Goal: Task Accomplishment & Management: Complete application form

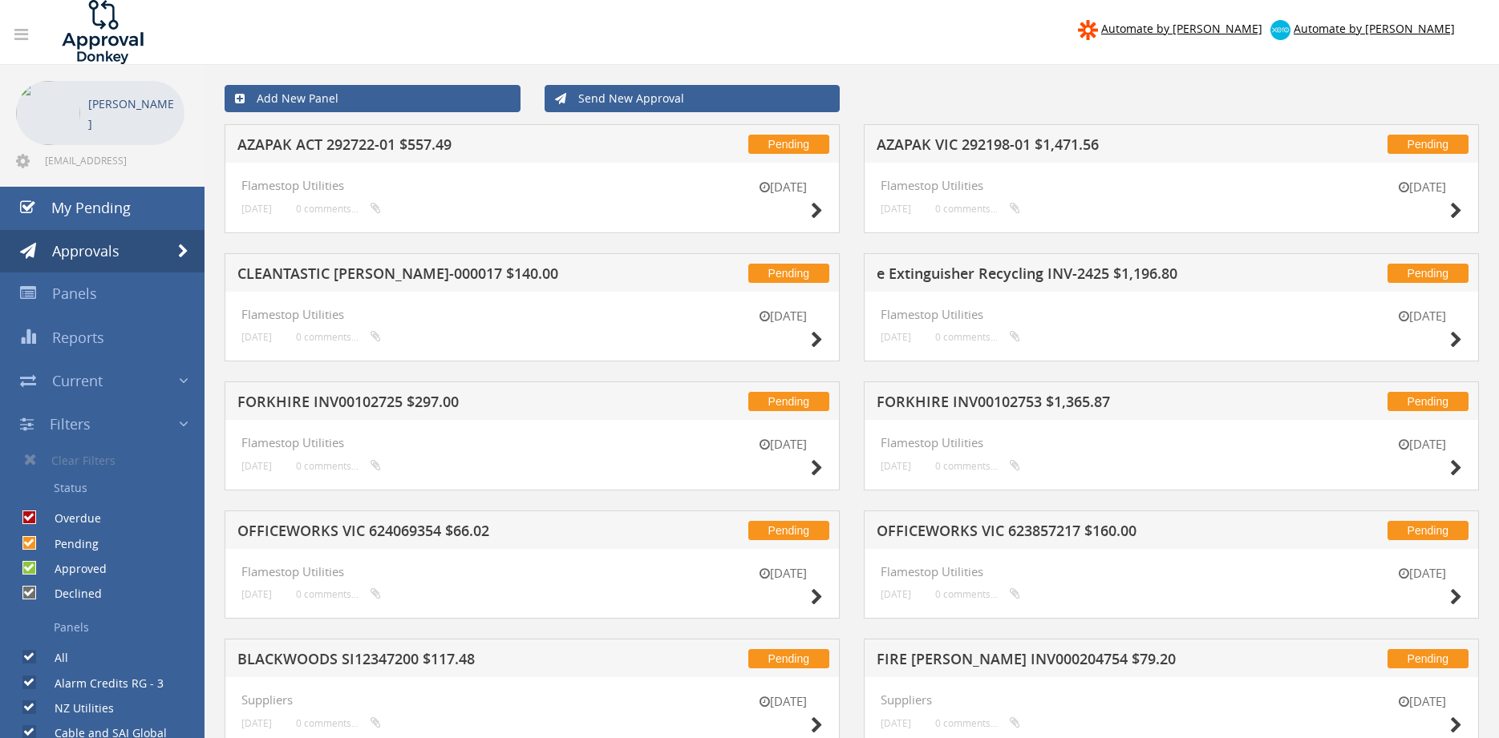
click at [670, 103] on link "Send New Approval" at bounding box center [692, 98] width 296 height 27
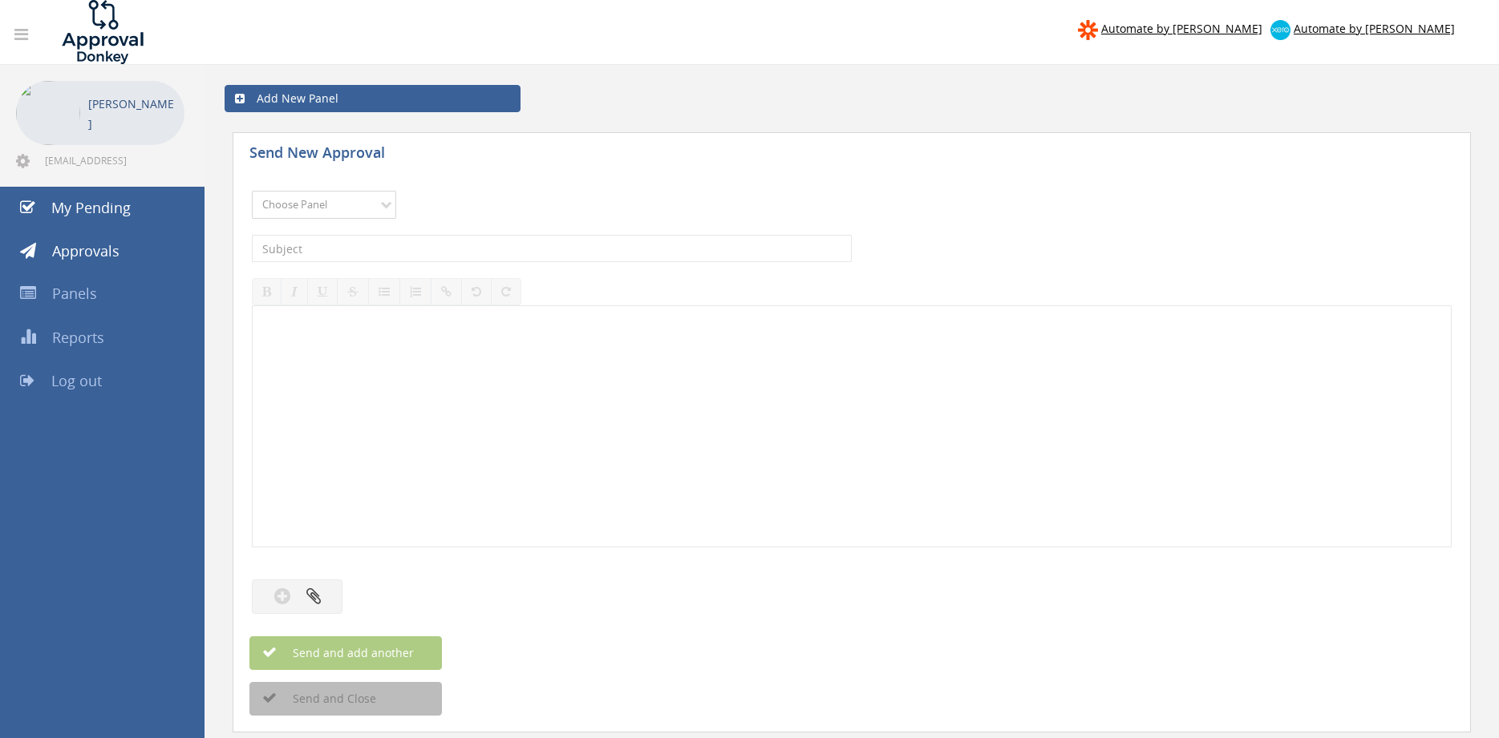
select select "9742"
click option "NZ Credits - 2" at bounding box center [0, 0] width 0 height 0
click at [441, 251] on input "text" at bounding box center [552, 248] width 600 height 27
type input "[PERSON_NAME] 63904-D01 $454.60"
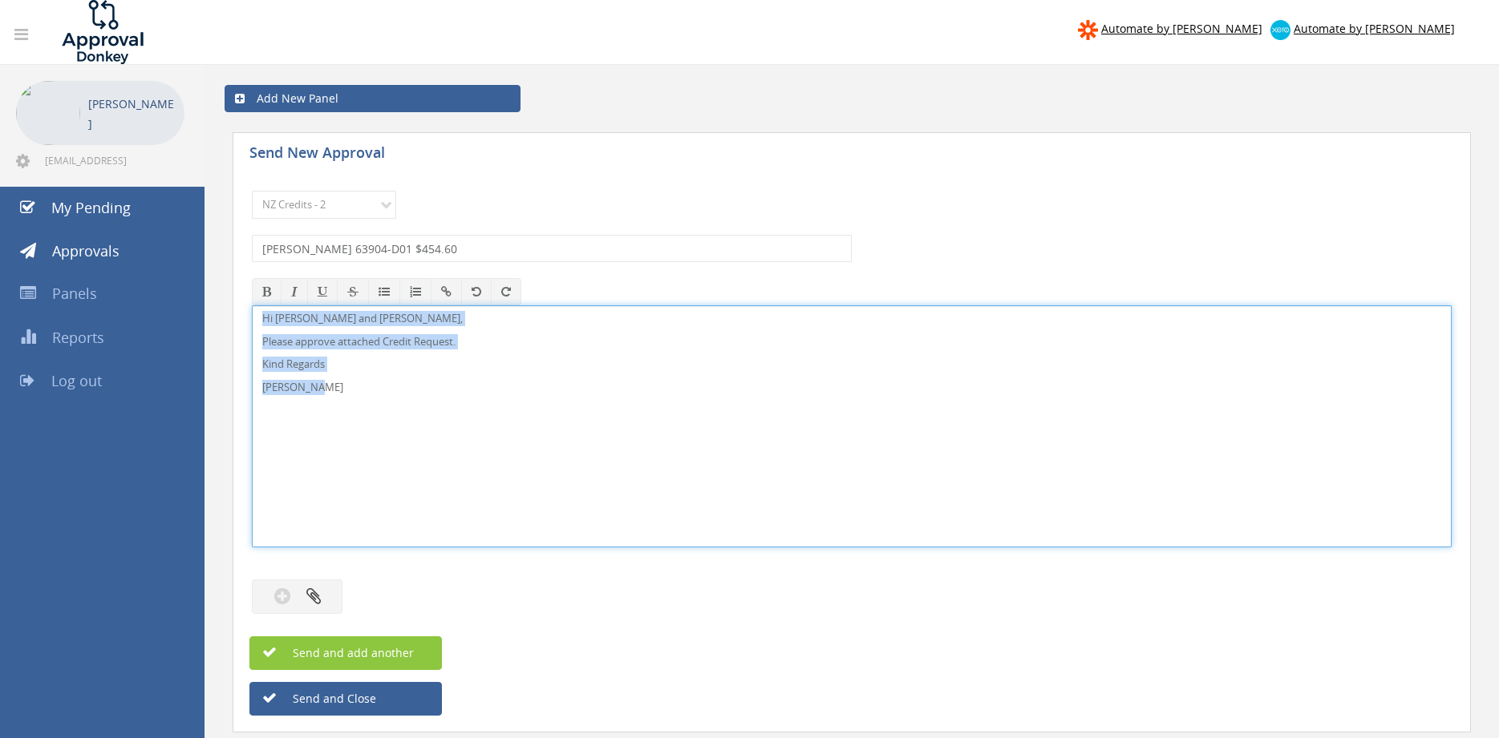
drag, startPoint x: 348, startPoint y: 403, endPoint x: 218, endPoint y: 275, distance: 182.0
click at [252, 305] on div "Hi [PERSON_NAME] and [PERSON_NAME], Please approve attached Credit Request. Kin…" at bounding box center [852, 426] width 1200 height 242
click at [312, 596] on icon "button" at bounding box center [313, 596] width 14 height 18
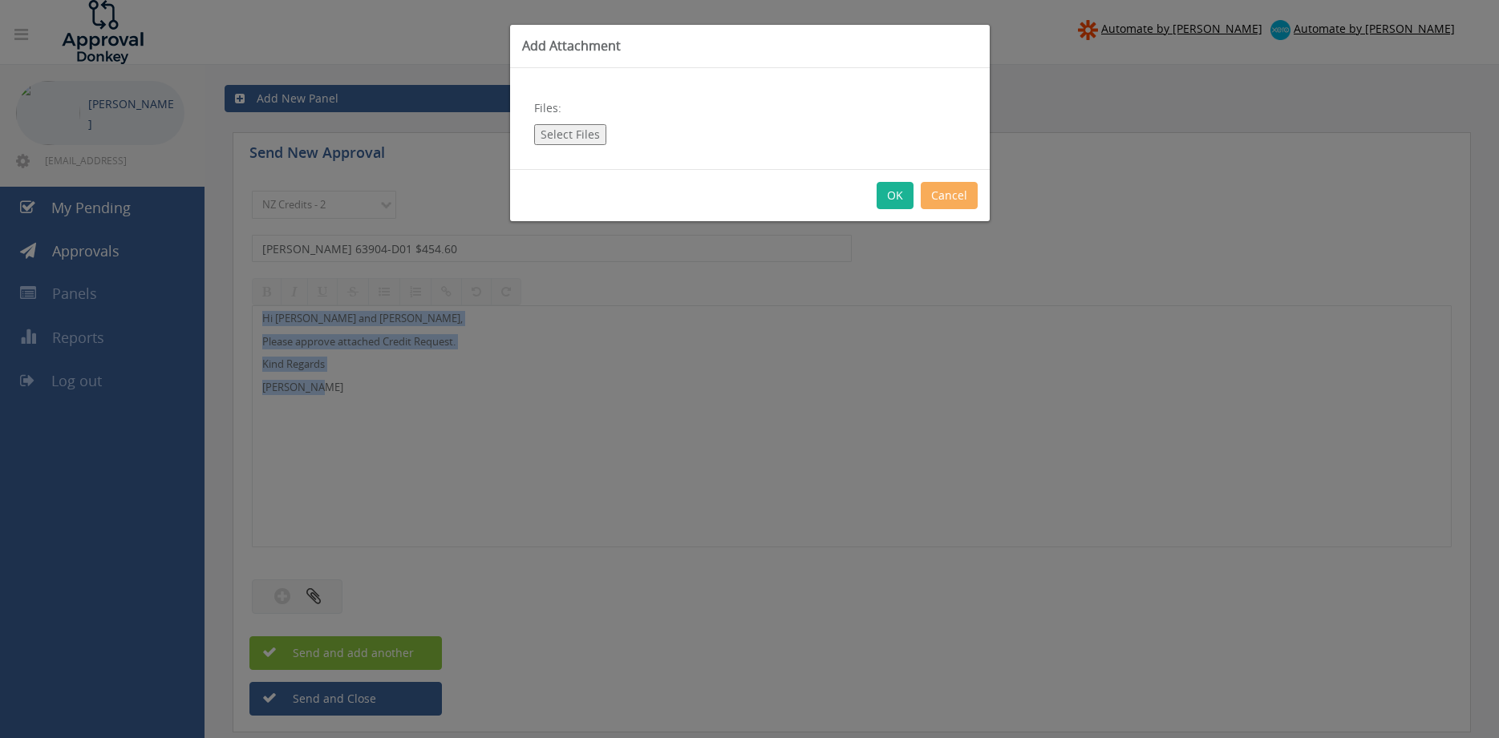
click at [552, 139] on button "Select Files" at bounding box center [570, 134] width 72 height 21
type input "C:\fakepath\[PERSON_NAME] 63904-D01.pdf"
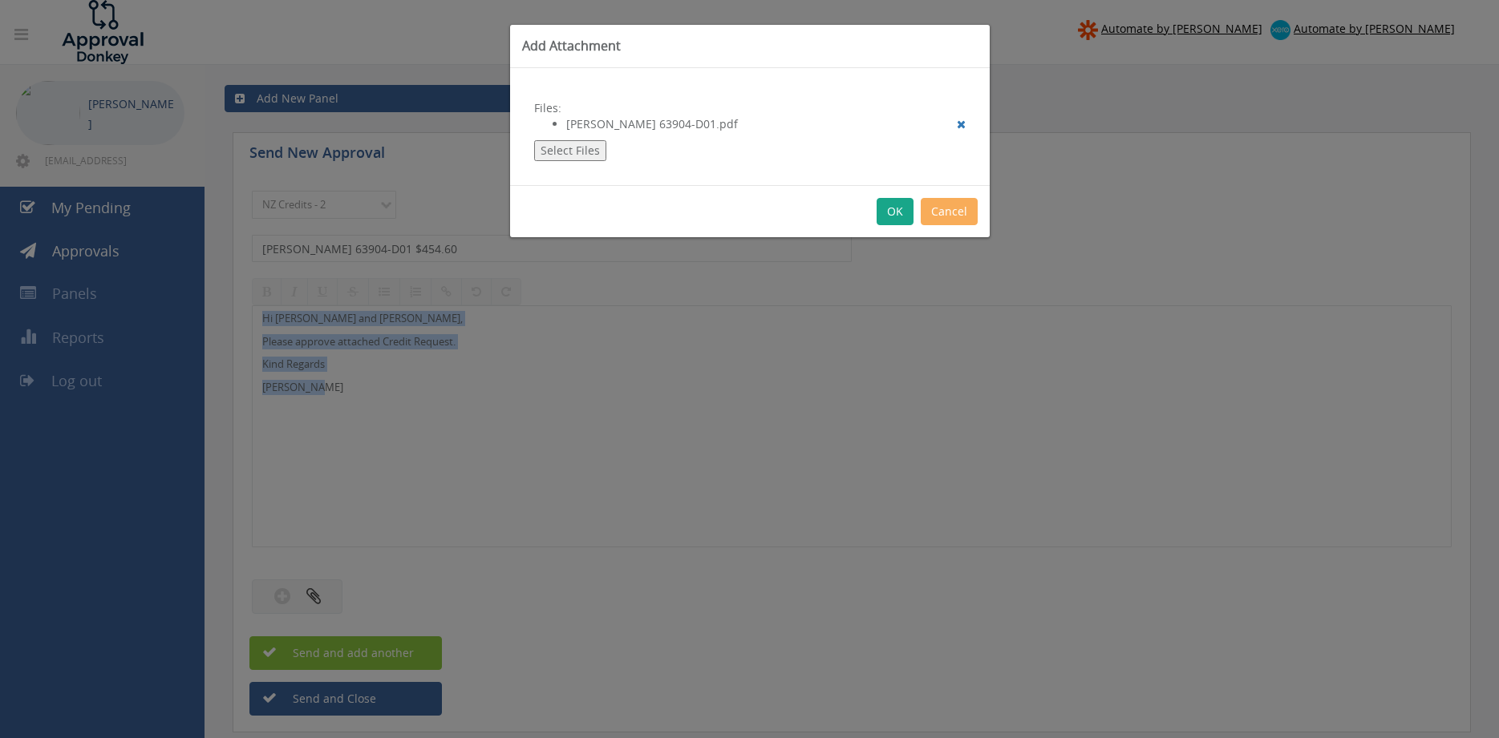
click at [897, 219] on button "OK" at bounding box center [894, 211] width 37 height 27
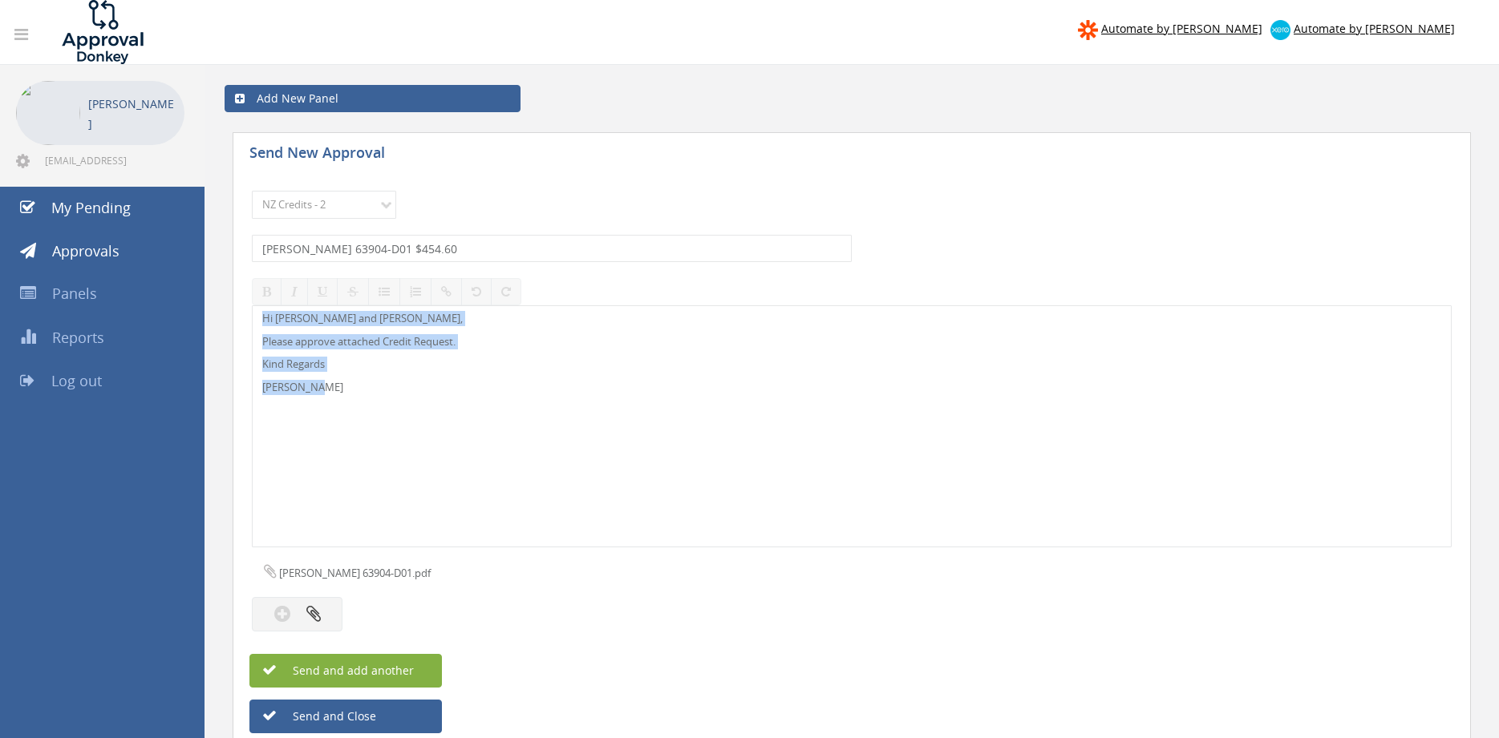
click at [419, 666] on button "Send and add another" at bounding box center [345, 671] width 192 height 34
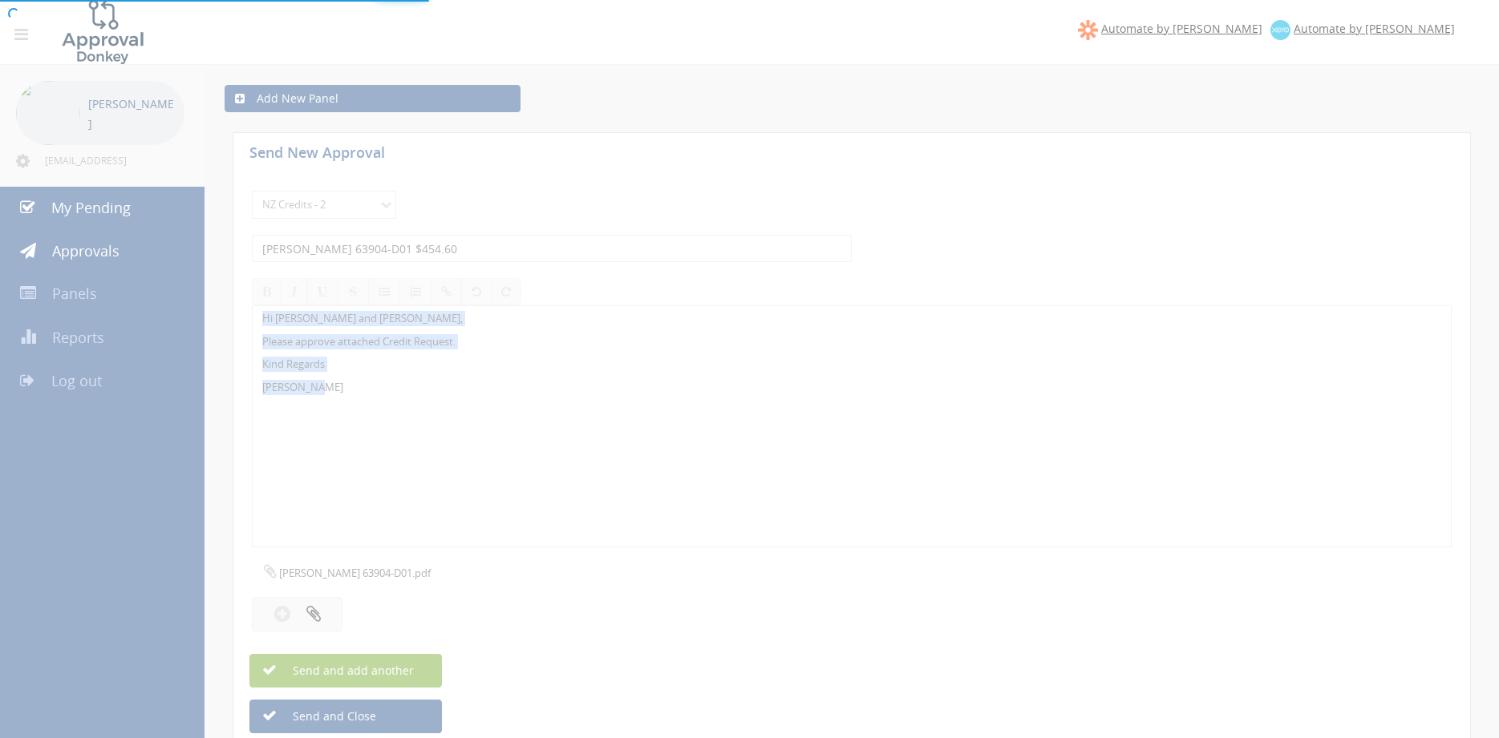
select select
